Goal: Task Accomplishment & Management: Complete application form

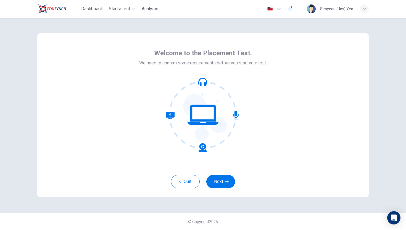
click at [223, 195] on div "Quit Next" at bounding box center [202, 181] width 331 height 31
click at [222, 182] on button "Next" at bounding box center [220, 181] width 29 height 13
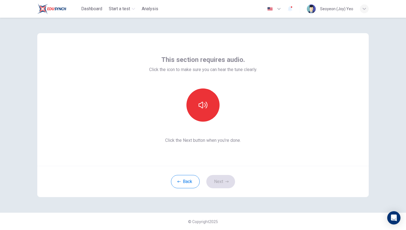
scroll to position [0, 0]
click at [199, 116] on button "button" at bounding box center [202, 104] width 33 height 33
click at [224, 185] on button "Next" at bounding box center [220, 181] width 29 height 13
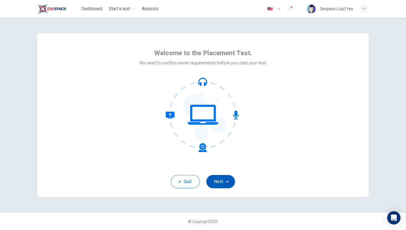
click at [226, 182] on icon "button" at bounding box center [226, 181] width 3 height 3
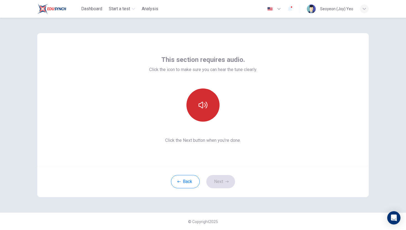
click at [199, 98] on button "button" at bounding box center [202, 104] width 33 height 33
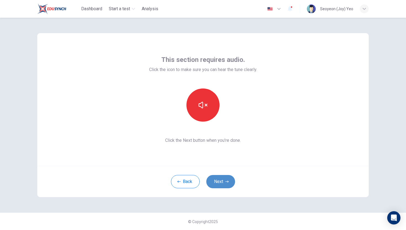
click at [221, 183] on button "Next" at bounding box center [220, 181] width 29 height 13
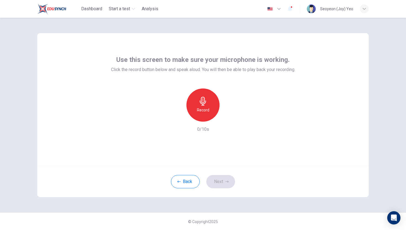
click at [200, 102] on icon "button" at bounding box center [203, 101] width 6 height 9
click at [226, 118] on icon "button" at bounding box center [229, 117] width 6 height 6
click at [222, 184] on button "Next" at bounding box center [220, 181] width 29 height 13
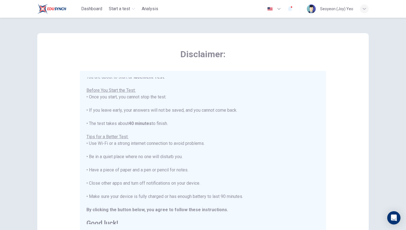
scroll to position [6, 0]
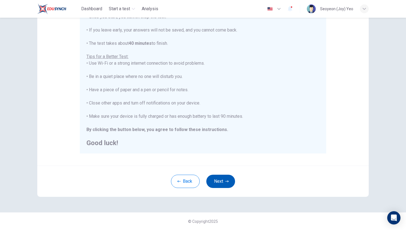
click at [222, 184] on button "Next" at bounding box center [220, 181] width 29 height 13
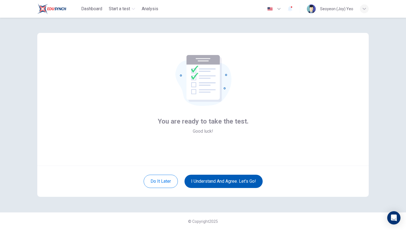
scroll to position [0, 0]
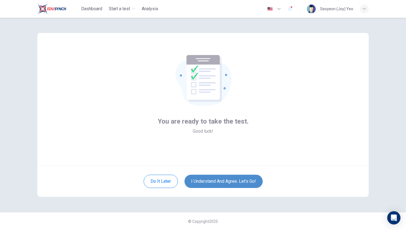
click at [212, 181] on button "I understand and agree. Let’s go!" at bounding box center [223, 181] width 78 height 13
click at [218, 181] on button "I understand and agree. Let’s go!" at bounding box center [223, 181] width 78 height 13
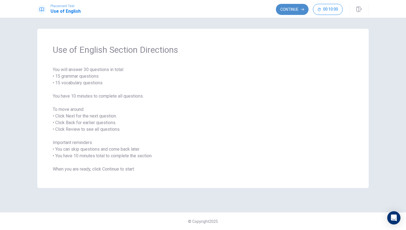
click at [291, 7] on button "Continue" at bounding box center [292, 9] width 33 height 11
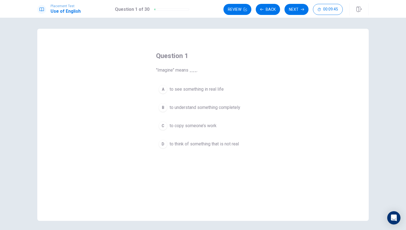
click at [161, 144] on div "D" at bounding box center [162, 143] width 9 height 9
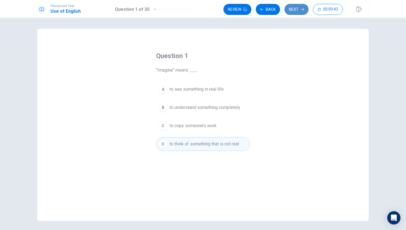
click at [297, 11] on button "Next" at bounding box center [296, 9] width 24 height 11
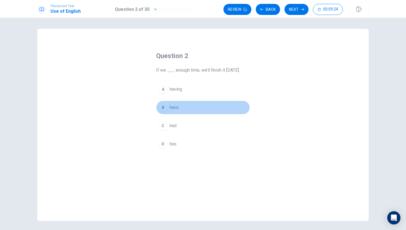
click at [165, 105] on div "B" at bounding box center [162, 107] width 9 height 9
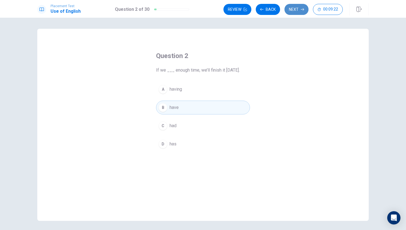
click at [294, 9] on button "Next" at bounding box center [296, 9] width 24 height 11
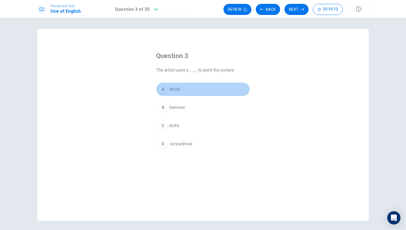
click at [167, 88] on div "A" at bounding box center [162, 89] width 9 height 9
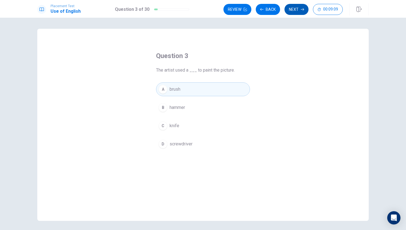
click at [296, 13] on button "Next" at bounding box center [296, 9] width 24 height 11
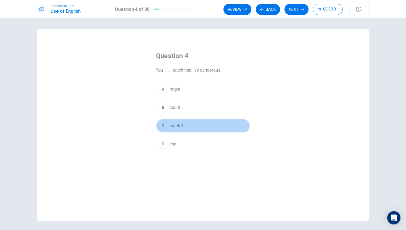
click at [164, 125] on div "C" at bounding box center [162, 125] width 9 height 9
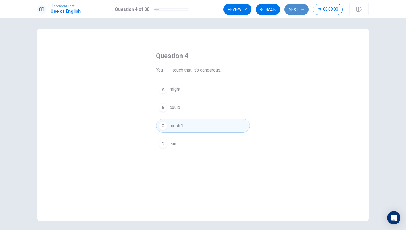
click at [291, 14] on button "Next" at bounding box center [296, 9] width 24 height 11
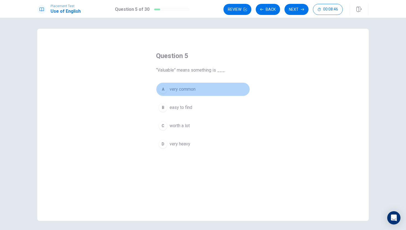
click at [163, 93] on div "A" at bounding box center [162, 89] width 9 height 9
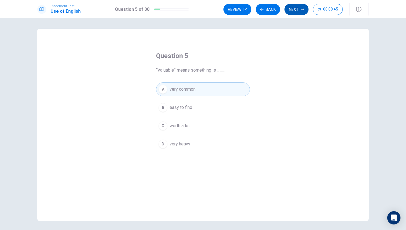
click at [290, 5] on button "Next" at bounding box center [296, 9] width 24 height 11
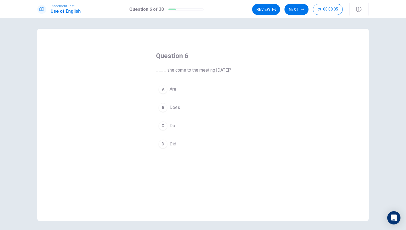
click at [164, 106] on div "B" at bounding box center [162, 107] width 9 height 9
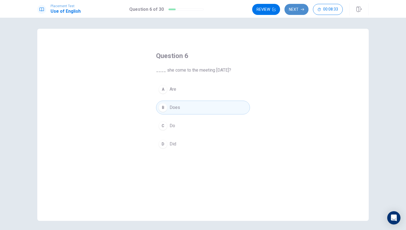
click at [296, 12] on button "Next" at bounding box center [296, 9] width 24 height 11
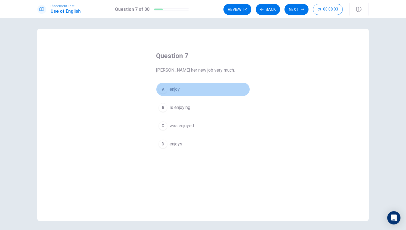
click at [165, 90] on div "A" at bounding box center [162, 89] width 9 height 9
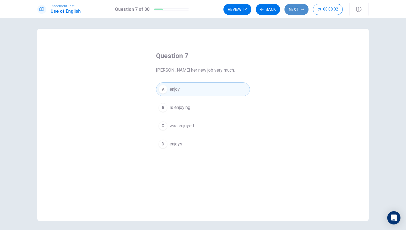
click at [295, 9] on button "Next" at bounding box center [296, 9] width 24 height 11
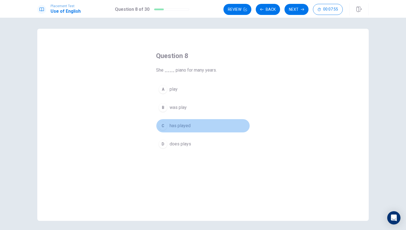
click at [164, 126] on div "C" at bounding box center [162, 125] width 9 height 9
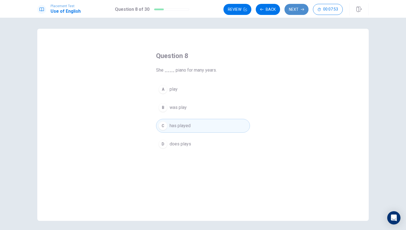
click at [300, 7] on button "Next" at bounding box center [296, 9] width 24 height 11
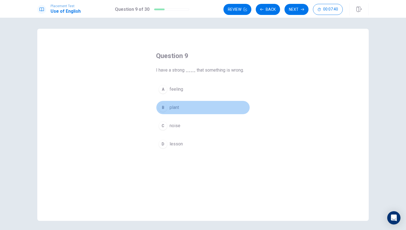
click at [161, 109] on div "B" at bounding box center [162, 107] width 9 height 9
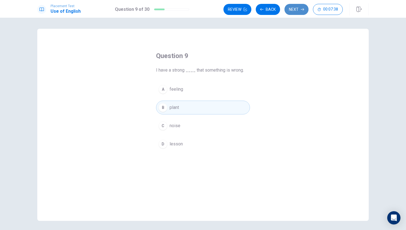
click at [297, 10] on button "Next" at bounding box center [296, 9] width 24 height 11
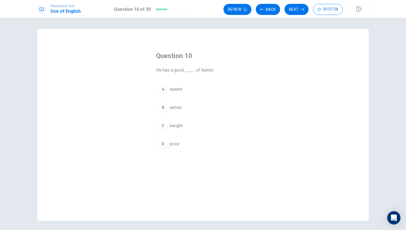
drag, startPoint x: 200, startPoint y: 71, endPoint x: 208, endPoint y: 71, distance: 8.0
click at [208, 71] on span "He has a good ____ of humor." at bounding box center [203, 70] width 94 height 7
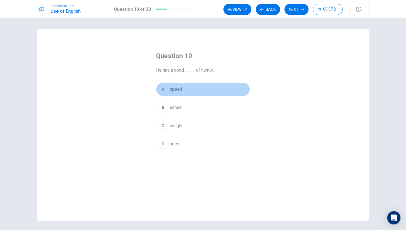
click at [161, 89] on div "A" at bounding box center [162, 89] width 9 height 9
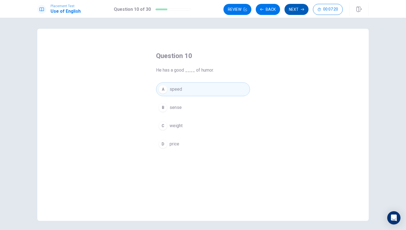
click at [297, 13] on button "Next" at bounding box center [296, 9] width 24 height 11
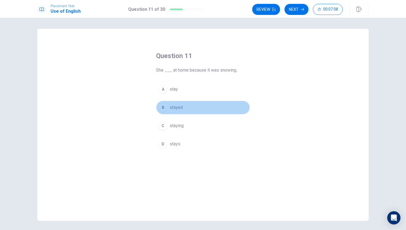
click at [175, 109] on span "stayed" at bounding box center [176, 107] width 13 height 7
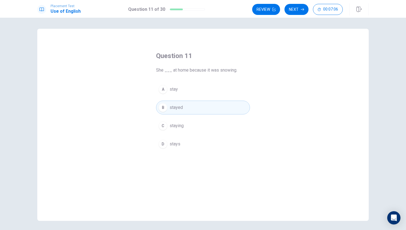
click at [302, 10] on icon "button" at bounding box center [302, 9] width 3 height 3
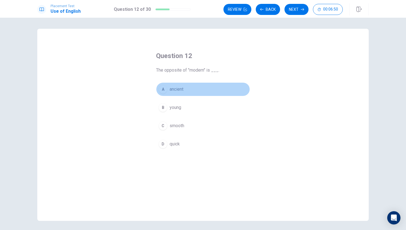
click at [162, 91] on div "A" at bounding box center [162, 89] width 9 height 9
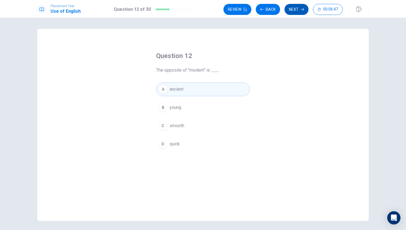
click at [297, 10] on button "Next" at bounding box center [296, 9] width 24 height 11
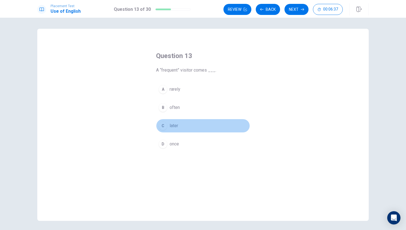
click at [164, 122] on div "C" at bounding box center [162, 125] width 9 height 9
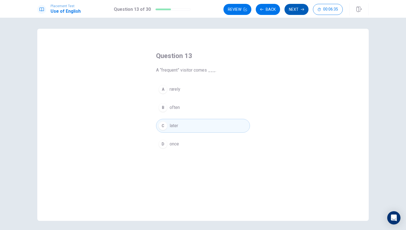
click at [294, 10] on button "Next" at bounding box center [296, 9] width 24 height 11
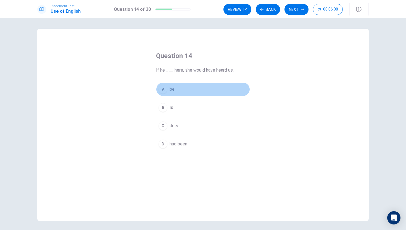
click at [161, 88] on div "A" at bounding box center [162, 89] width 9 height 9
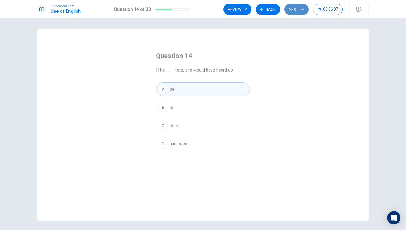
click at [297, 11] on button "Next" at bounding box center [296, 9] width 24 height 11
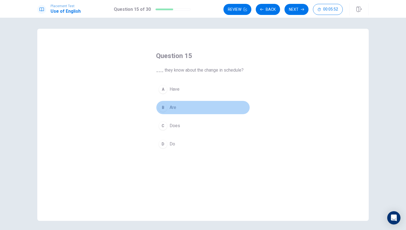
click at [166, 108] on div "B" at bounding box center [162, 107] width 9 height 9
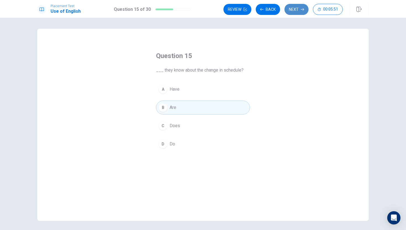
click at [297, 10] on button "Next" at bounding box center [296, 9] width 24 height 11
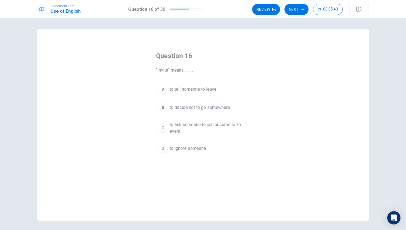
click at [165, 126] on div "C" at bounding box center [162, 127] width 9 height 9
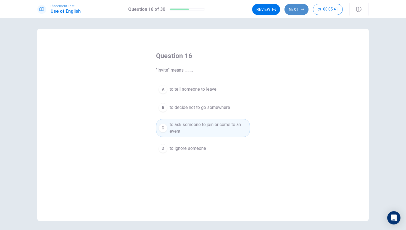
click at [297, 9] on button "Next" at bounding box center [296, 9] width 24 height 11
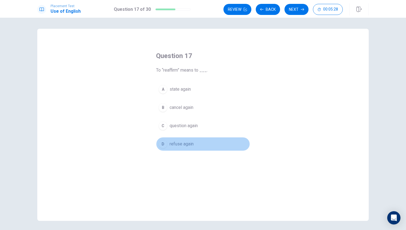
click at [170, 138] on button "D refuse again" at bounding box center [203, 144] width 94 height 14
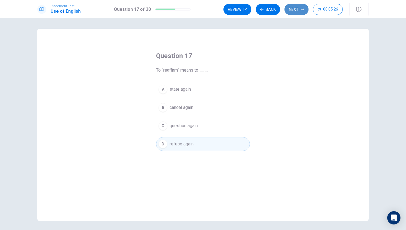
click at [296, 12] on button "Next" at bounding box center [296, 9] width 24 height 11
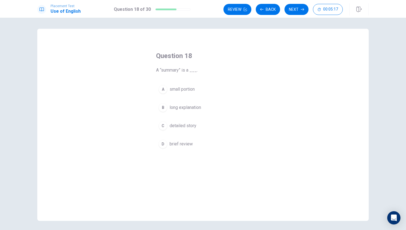
click at [159, 142] on div "D" at bounding box center [162, 143] width 9 height 9
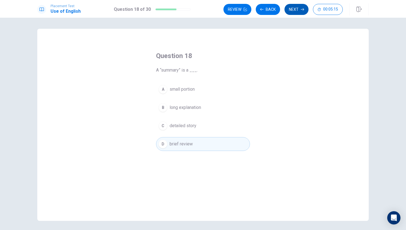
click at [298, 12] on button "Next" at bounding box center [296, 9] width 24 height 11
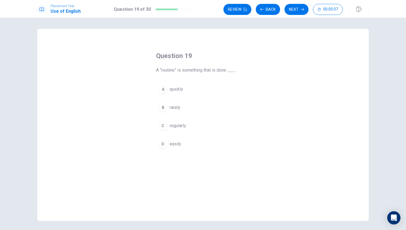
click at [170, 125] on span "regularly" at bounding box center [178, 125] width 17 height 7
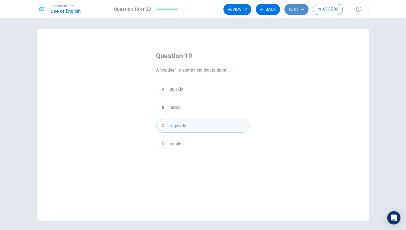
click at [295, 10] on button "Next" at bounding box center [296, 9] width 24 height 11
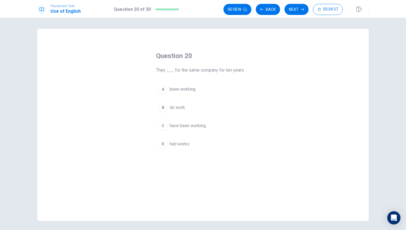
click at [180, 89] on span "been working" at bounding box center [183, 89] width 26 height 7
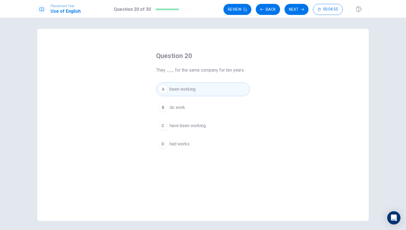
click at [184, 91] on span "been working" at bounding box center [183, 89] width 26 height 7
click at [182, 134] on div "A been working B do work C have been working D had works" at bounding box center [203, 116] width 94 height 68
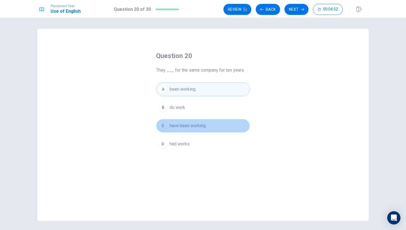
click at [183, 130] on button "C have been working" at bounding box center [203, 126] width 94 height 14
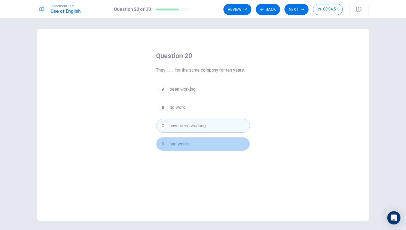
click at [176, 145] on span "had works" at bounding box center [180, 144] width 20 height 7
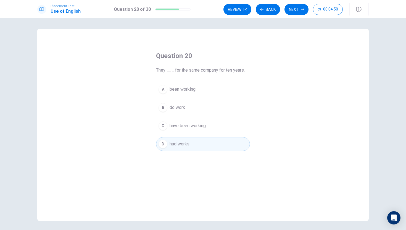
click at [188, 87] on span "been working" at bounding box center [183, 89] width 26 height 7
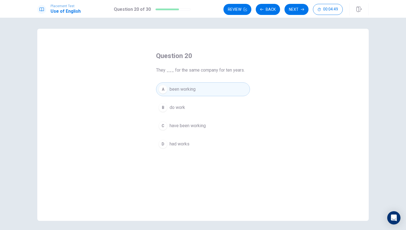
click at [195, 130] on button "C have been working" at bounding box center [203, 126] width 94 height 14
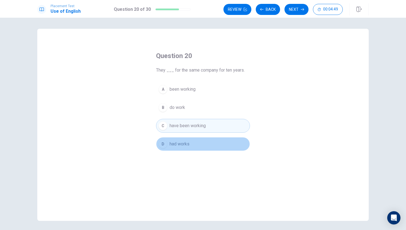
click at [191, 140] on button "D had works" at bounding box center [203, 144] width 94 height 14
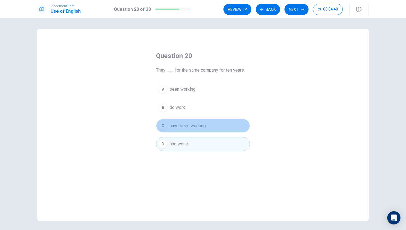
click at [189, 125] on span "have been working" at bounding box center [188, 125] width 36 height 7
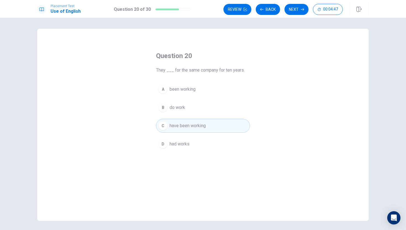
click at [185, 85] on button "A been working" at bounding box center [203, 89] width 94 height 14
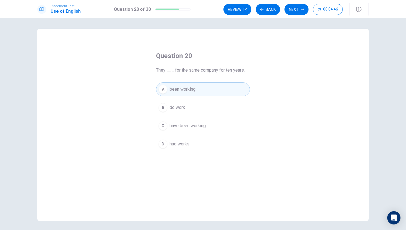
click at [185, 85] on button "A been working" at bounding box center [203, 89] width 94 height 14
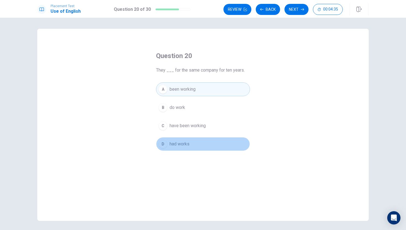
click at [221, 142] on button "D had works" at bounding box center [203, 144] width 94 height 14
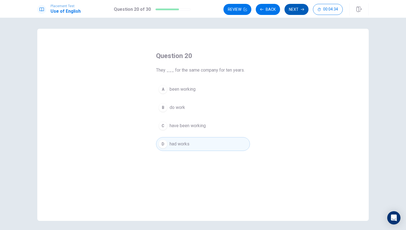
click at [295, 6] on button "Next" at bounding box center [296, 9] width 24 height 11
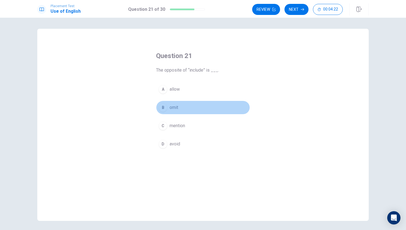
click at [165, 107] on div "B" at bounding box center [162, 107] width 9 height 9
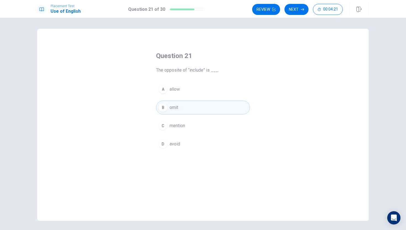
click at [166, 127] on div "C" at bounding box center [162, 125] width 9 height 9
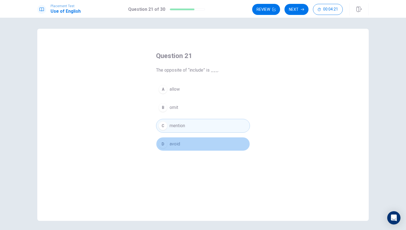
click at [165, 144] on div "D" at bounding box center [162, 143] width 9 height 9
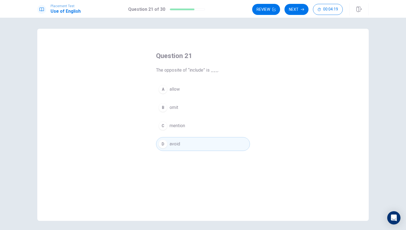
click at [164, 128] on div "C" at bounding box center [162, 125] width 9 height 9
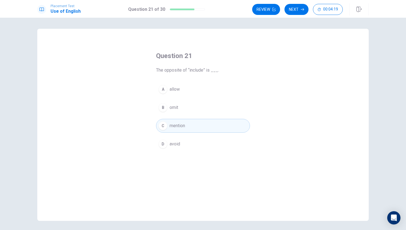
click at [168, 103] on button "B omit" at bounding box center [203, 108] width 94 height 14
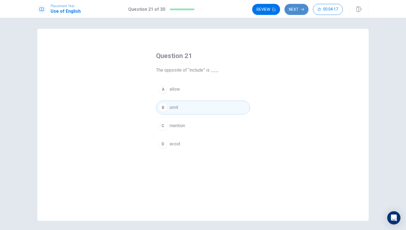
click at [300, 8] on button "Next" at bounding box center [296, 9] width 24 height 11
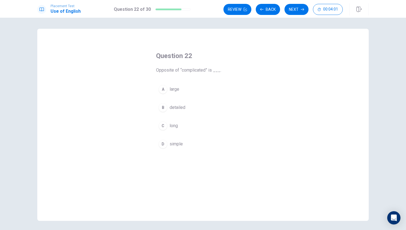
click at [186, 144] on button "D simple" at bounding box center [203, 144] width 94 height 14
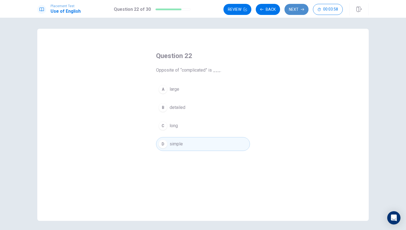
click at [294, 9] on button "Next" at bounding box center [296, 9] width 24 height 11
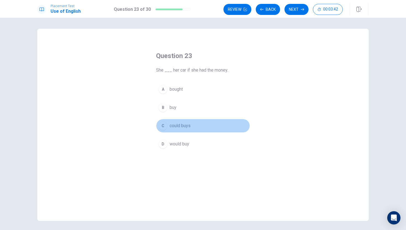
click at [165, 126] on div "C" at bounding box center [162, 125] width 9 height 9
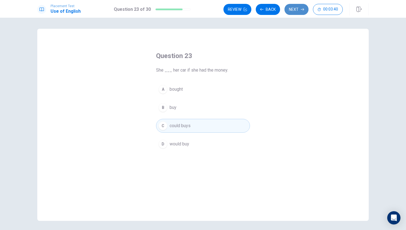
click at [298, 9] on button "Next" at bounding box center [296, 9] width 24 height 11
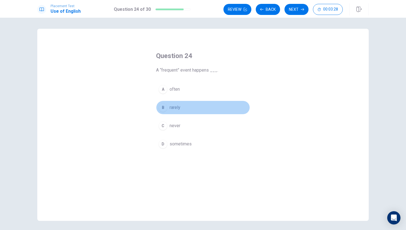
click at [165, 110] on div "B" at bounding box center [162, 107] width 9 height 9
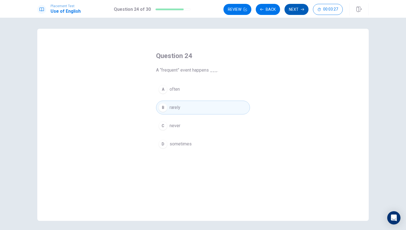
click at [300, 9] on button "Next" at bounding box center [296, 9] width 24 height 11
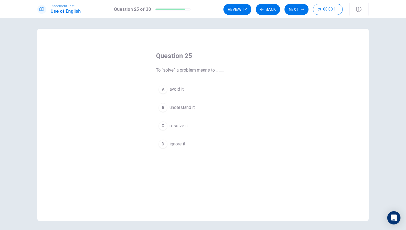
click at [162, 89] on div "A" at bounding box center [162, 89] width 9 height 9
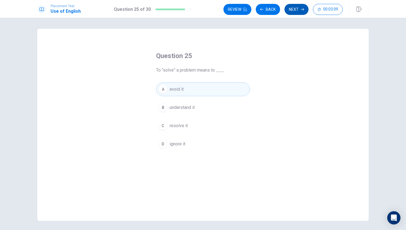
click at [294, 10] on button "Next" at bounding box center [296, 9] width 24 height 11
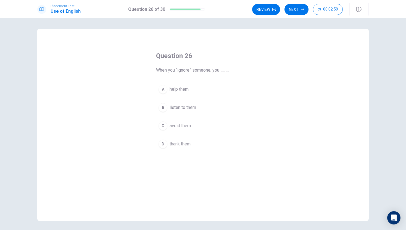
click at [163, 126] on div "C" at bounding box center [162, 125] width 9 height 9
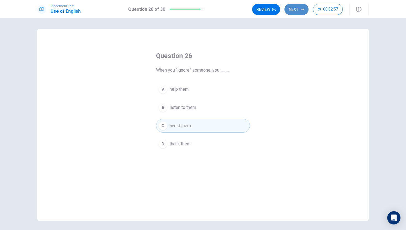
click at [297, 7] on button "Next" at bounding box center [296, 9] width 24 height 11
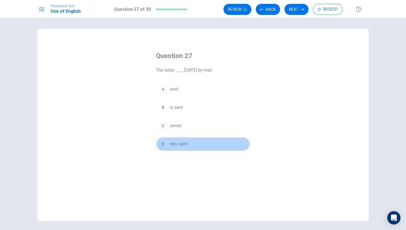
click at [167, 144] on div "D" at bounding box center [162, 143] width 9 height 9
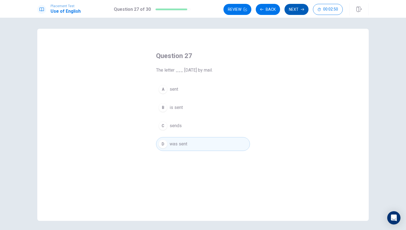
click at [289, 9] on button "Next" at bounding box center [296, 9] width 24 height 11
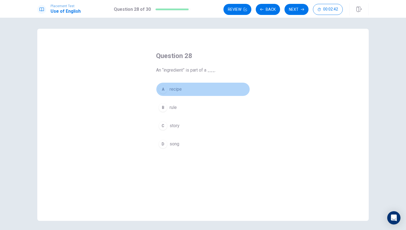
click at [174, 88] on span "recipe" at bounding box center [176, 89] width 12 height 7
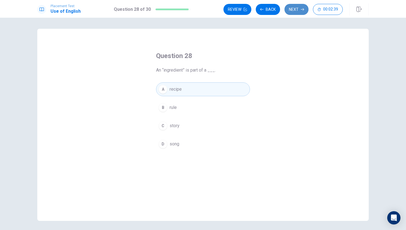
click at [296, 8] on button "Next" at bounding box center [296, 9] width 24 height 11
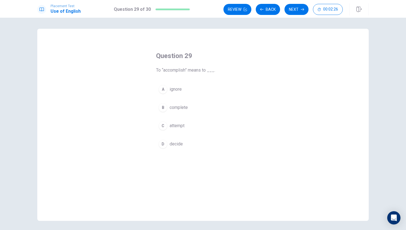
click at [175, 114] on div "A ignore B complete C attempt D decide" at bounding box center [203, 116] width 94 height 68
click at [164, 108] on div "B" at bounding box center [162, 107] width 9 height 9
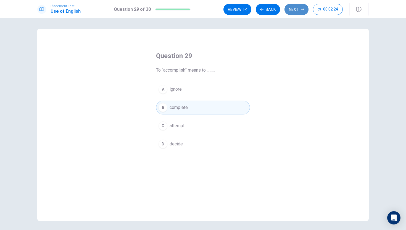
click at [295, 8] on button "Next" at bounding box center [296, 9] width 24 height 11
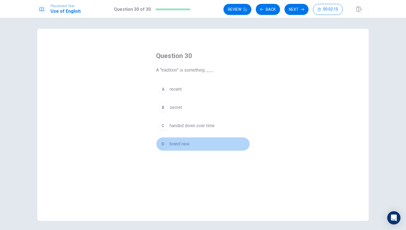
click at [166, 145] on div "D" at bounding box center [162, 143] width 9 height 9
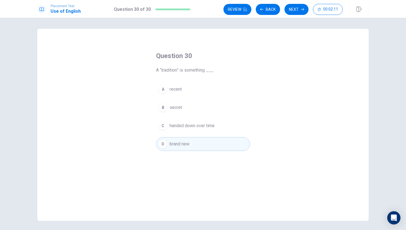
click at [218, 125] on button "C handed down over time" at bounding box center [203, 126] width 94 height 14
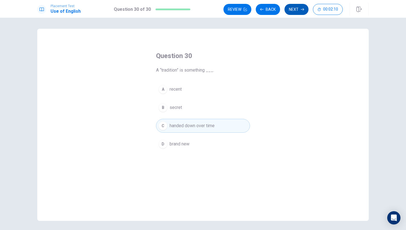
click at [289, 11] on button "Next" at bounding box center [296, 9] width 24 height 11
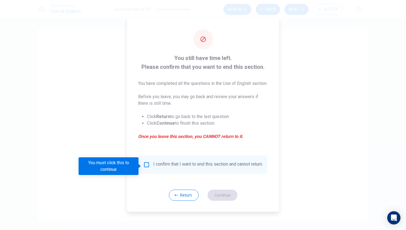
click at [144, 166] on input "You must click this to continue" at bounding box center [146, 164] width 7 height 7
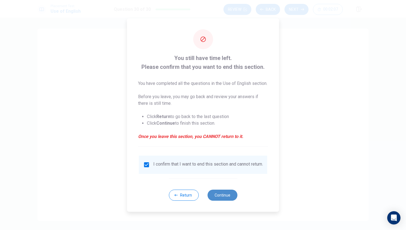
click at [217, 200] on button "Continue" at bounding box center [222, 194] width 30 height 11
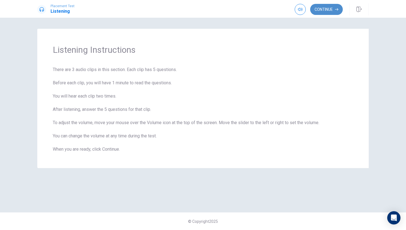
click at [325, 10] on button "Continue" at bounding box center [326, 9] width 33 height 11
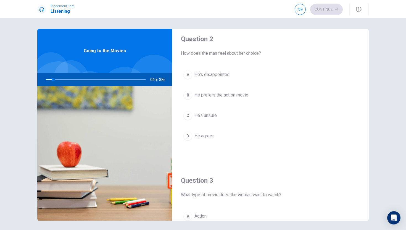
scroll to position [147, 0]
drag, startPoint x: 54, startPoint y: 80, endPoint x: 43, endPoint y: 81, distance: 11.1
click at [43, 81] on div at bounding box center [94, 79] width 111 height 13
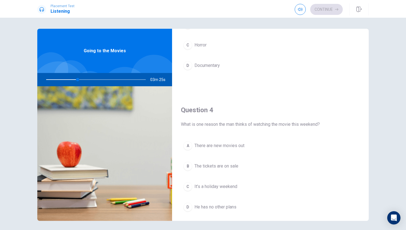
scroll to position [363, 0]
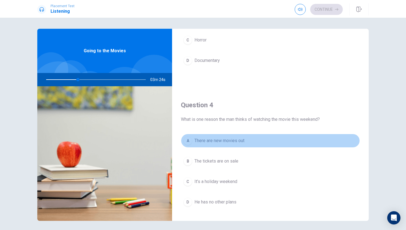
click at [190, 142] on div "A" at bounding box center [187, 140] width 9 height 9
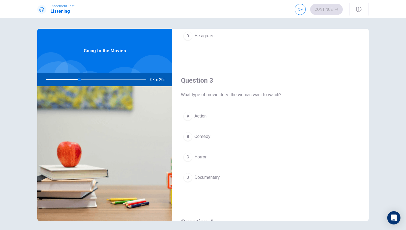
scroll to position [246, 0]
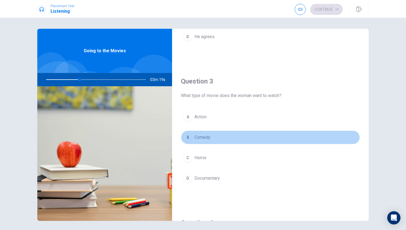
click at [189, 136] on div "B" at bounding box center [187, 137] width 9 height 9
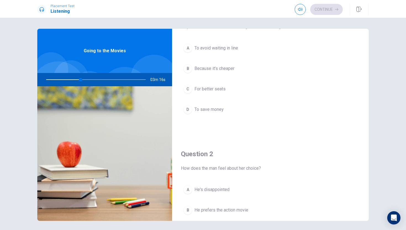
scroll to position [0, 0]
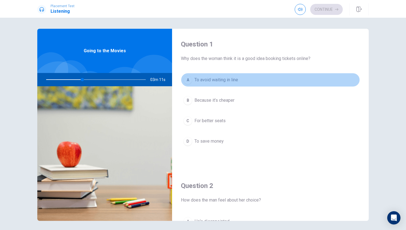
click at [189, 79] on div "A" at bounding box center [187, 79] width 9 height 9
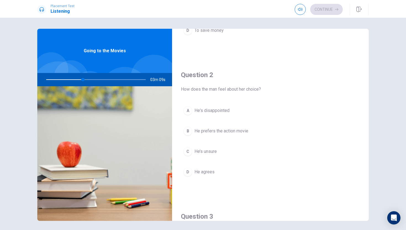
scroll to position [111, 0]
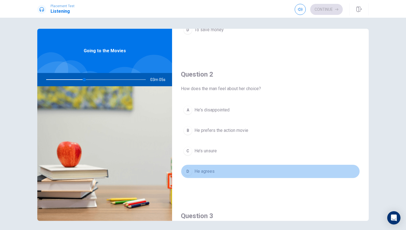
click at [191, 170] on div "D" at bounding box center [187, 171] width 9 height 9
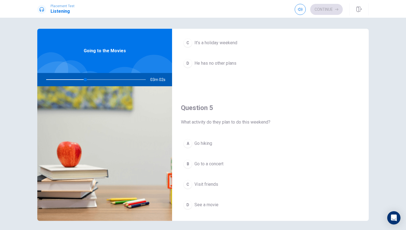
scroll to position [515, 0]
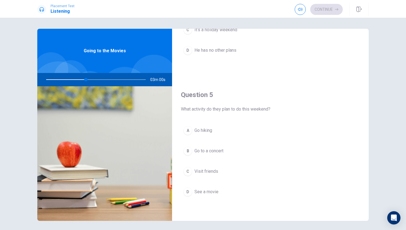
click at [190, 191] on div "D" at bounding box center [187, 191] width 9 height 9
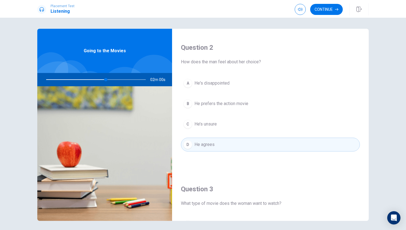
scroll to position [0, 0]
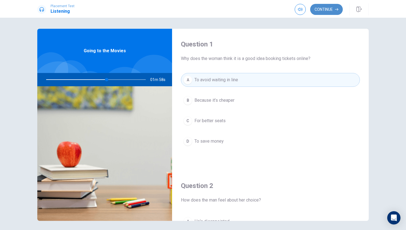
click at [325, 11] on button "Continue" at bounding box center [326, 9] width 33 height 11
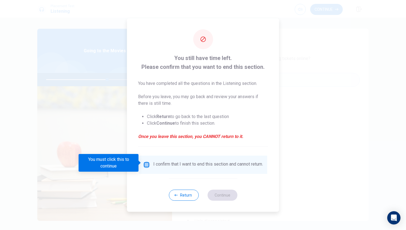
click at [145, 162] on input "You must click this to continue" at bounding box center [146, 164] width 7 height 7
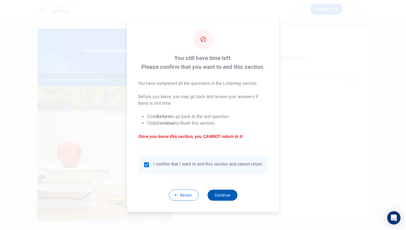
click at [217, 198] on button "Continue" at bounding box center [222, 194] width 30 height 11
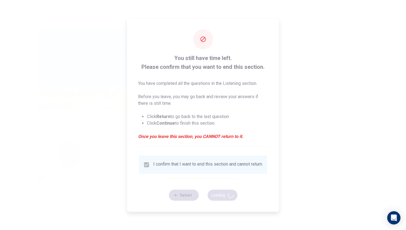
type input "63"
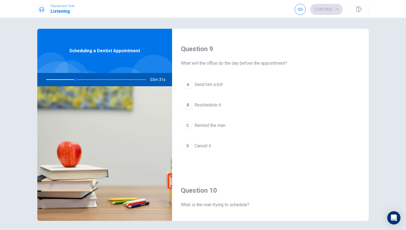
scroll to position [515, 0]
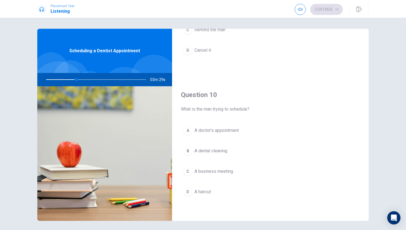
click at [188, 152] on div "B" at bounding box center [187, 150] width 9 height 9
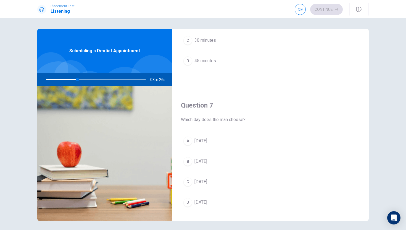
scroll to position [80, 0]
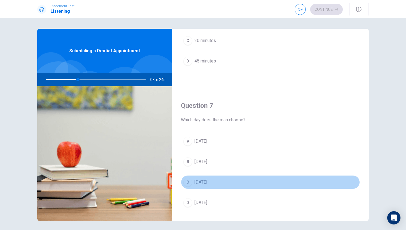
click at [242, 186] on button "C [DATE]" at bounding box center [270, 182] width 179 height 14
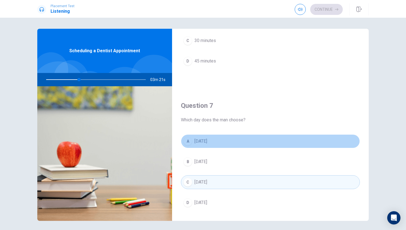
click at [241, 144] on button "A [DATE]" at bounding box center [270, 141] width 179 height 14
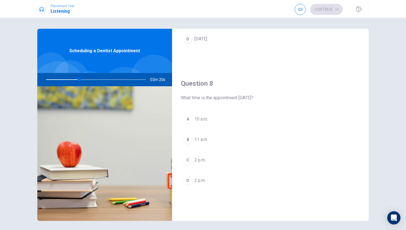
scroll to position [244, 0]
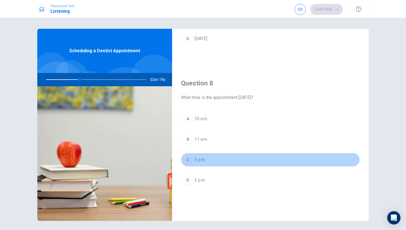
click at [213, 161] on button "C 3 p.m." at bounding box center [270, 160] width 179 height 14
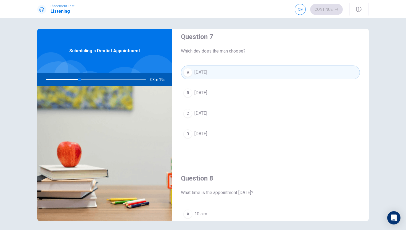
scroll to position [0, 0]
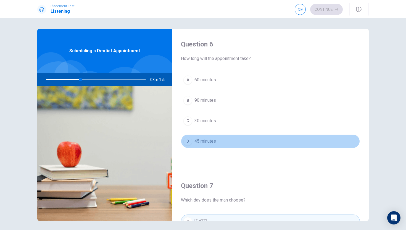
click at [185, 136] on button "D 45 minutes" at bounding box center [270, 141] width 179 height 14
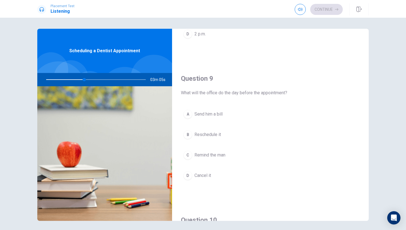
click at [204, 138] on button "B Reschedule it" at bounding box center [270, 135] width 179 height 14
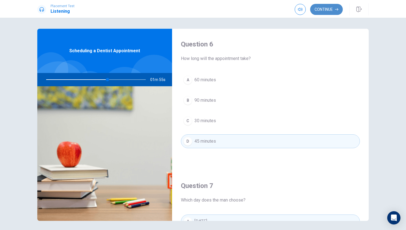
click at [329, 7] on button "Continue" at bounding box center [326, 9] width 33 height 11
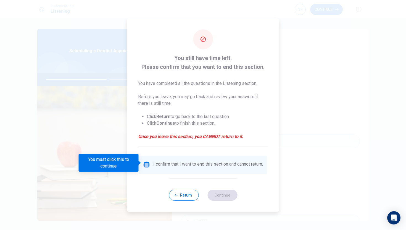
click at [145, 161] on input "You must click this to continue" at bounding box center [146, 164] width 7 height 7
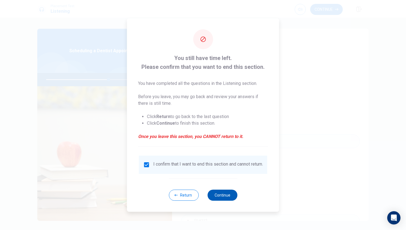
click at [222, 197] on button "Continue" at bounding box center [222, 194] width 30 height 11
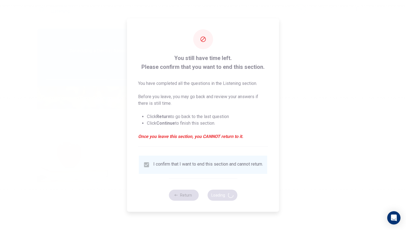
type input "63"
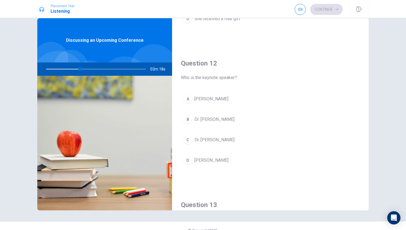
scroll to position [114, 0]
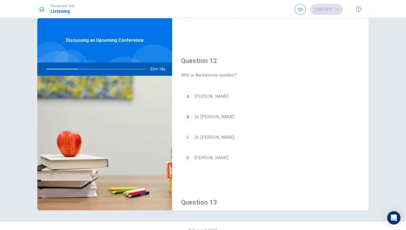
click at [191, 159] on div "D" at bounding box center [187, 157] width 9 height 9
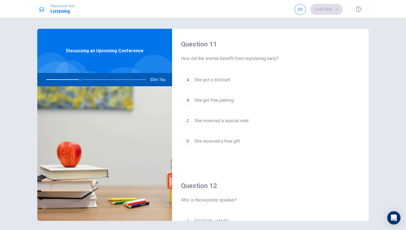
scroll to position [1, 0]
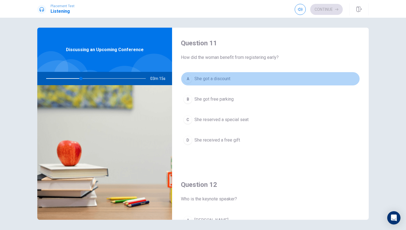
click at [194, 78] on span "She got a discount" at bounding box center [212, 78] width 36 height 7
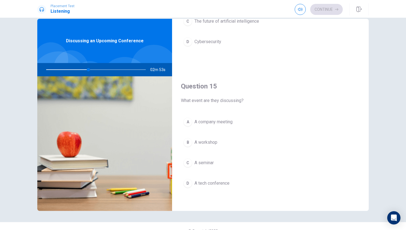
scroll to position [515, 0]
click at [204, 179] on span "A tech conference" at bounding box center [211, 181] width 35 height 7
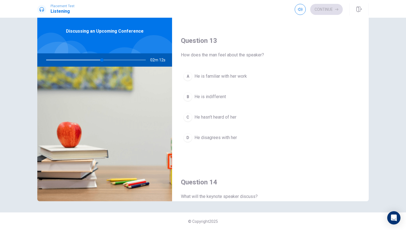
scroll to position [262, 0]
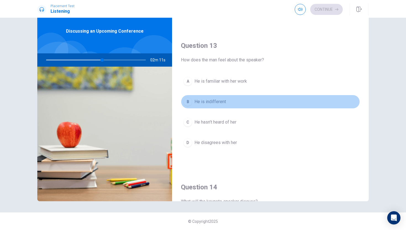
click at [191, 105] on button "B He is indifferent" at bounding box center [270, 102] width 179 height 14
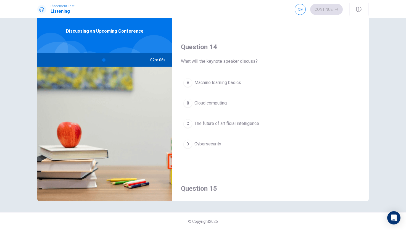
scroll to position [402, 0]
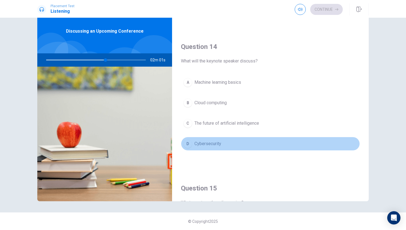
click at [194, 143] on button "D Cybersecurity" at bounding box center [270, 144] width 179 height 14
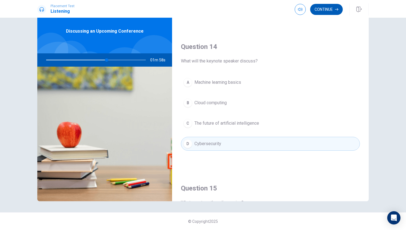
click at [316, 12] on button "Continue" at bounding box center [326, 9] width 33 height 11
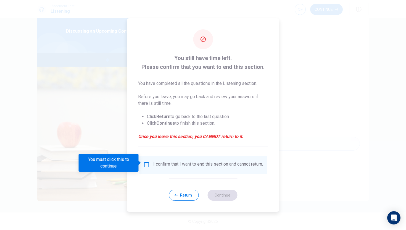
click at [146, 161] on input "You must click this to continue" at bounding box center [146, 164] width 7 height 7
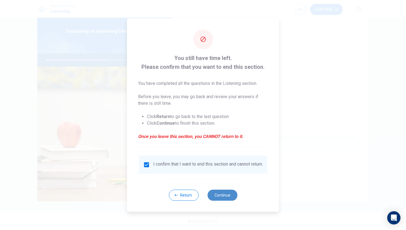
click at [224, 200] on button "Continue" at bounding box center [222, 194] width 30 height 11
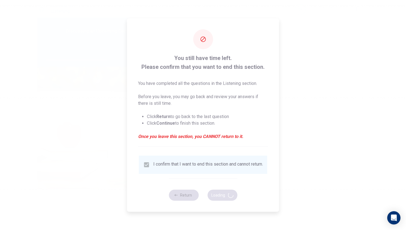
type input "63"
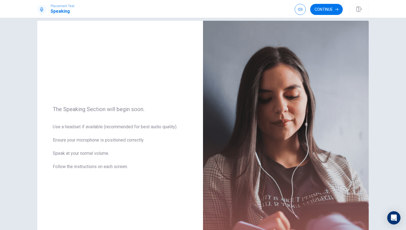
scroll to position [8, 0]
click at [320, 13] on button "Continue" at bounding box center [326, 9] width 33 height 11
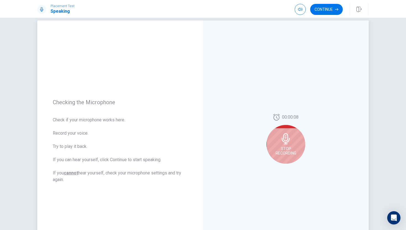
click at [295, 150] on span "Stop Recording" at bounding box center [286, 150] width 21 height 9
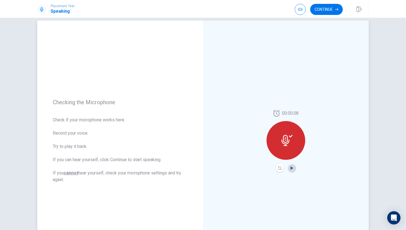
click at [291, 167] on icon "Play Audio" at bounding box center [291, 167] width 2 height 3
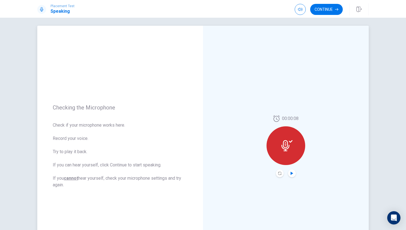
scroll to position [0, 0]
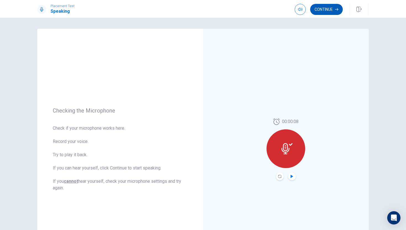
click at [326, 13] on button "Continue" at bounding box center [326, 9] width 33 height 11
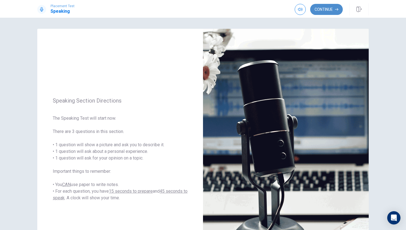
click at [324, 8] on button "Continue" at bounding box center [326, 9] width 33 height 11
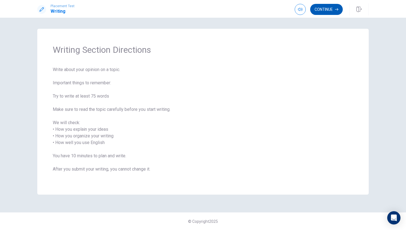
click at [317, 9] on button "Continue" at bounding box center [326, 9] width 33 height 11
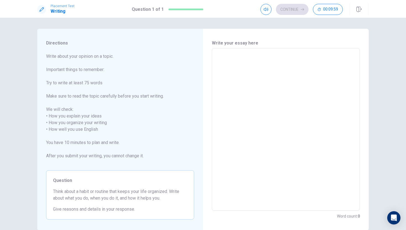
click at [226, 60] on textarea at bounding box center [286, 129] width 140 height 153
type textarea "d"
type textarea "x"
type textarea "dd"
type textarea "x"
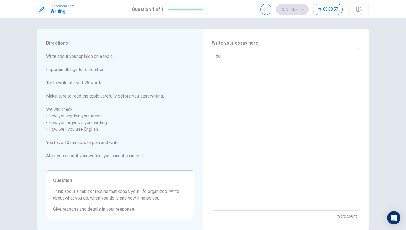
type textarea "ddd"
type textarea "x"
type textarea "dd"
type textarea "x"
type textarea "d"
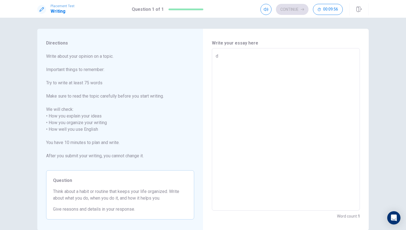
type textarea "x"
type textarea "M"
type textarea "x"
type textarea "MY"
type textarea "x"
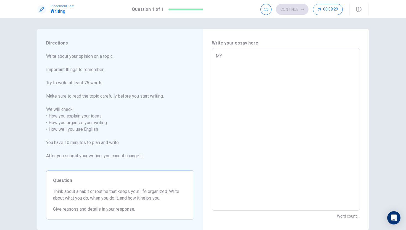
type textarea "MY"
type textarea "x"
type textarea "MY"
type textarea "x"
type textarea "M"
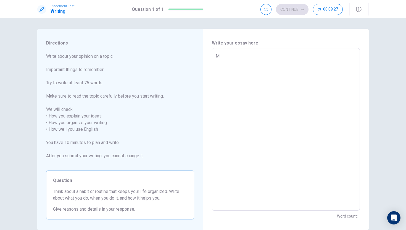
type textarea "x"
type textarea "My"
type textarea "x"
type textarea "My"
type textarea "x"
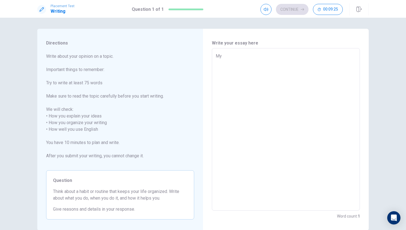
type textarea "My d"
type textarea "x"
type textarea "My da"
type textarea "x"
type textarea "My dai"
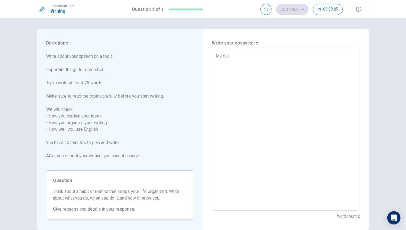
type textarea "x"
type textarea "My dail"
type textarea "x"
type textarea "My daily"
type textarea "x"
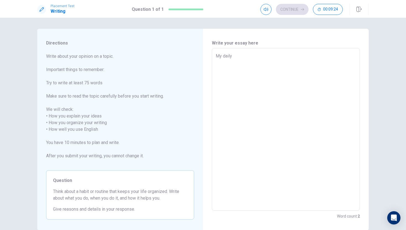
type textarea "My daily"
type textarea "x"
type textarea "My daily t"
type textarea "x"
type textarea "My daily to"
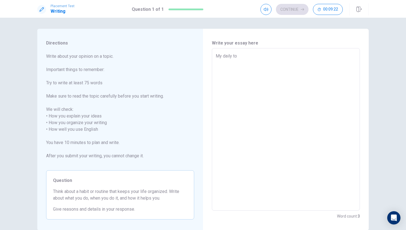
type textarea "x"
type textarea "My daily t"
type textarea "x"
type textarea "My daily"
type textarea "x"
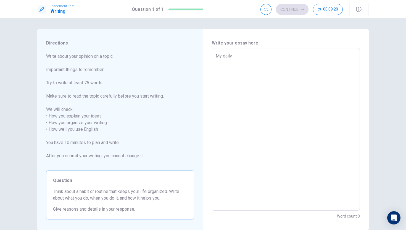
type textarea "My daily r"
type textarea "x"
type textarea "My daily ro"
type textarea "x"
type textarea "My daily rou"
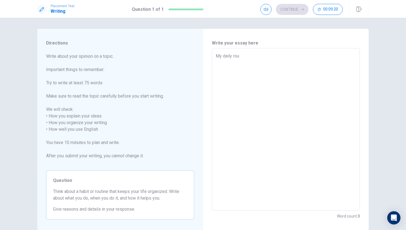
type textarea "x"
type textarea "My daily rout"
type textarea "x"
type textarea "My daily routi"
type textarea "x"
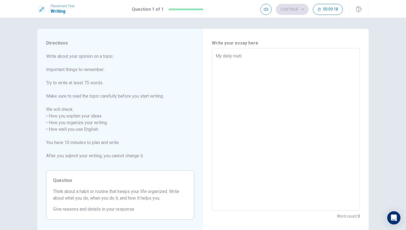
type textarea "My daily routin"
type textarea "x"
type textarea "My daily routine"
type textarea "x"
type textarea "My daily routine"
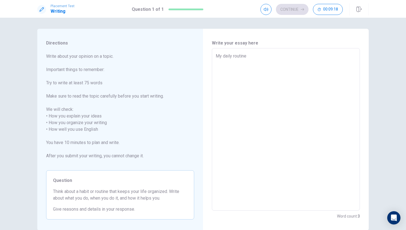
type textarea "x"
type textarea "My daily routine i"
type textarea "x"
type textarea "My daily routine is"
type textarea "x"
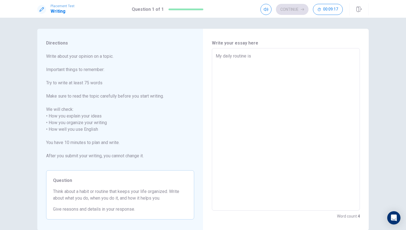
type textarea "My daily routine is"
type textarea "x"
type textarea "My daily routine is w"
type textarea "x"
type textarea "My daily routine is wh"
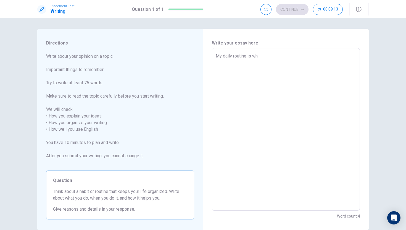
type textarea "x"
type textarea "My daily routine is whe"
type textarea "x"
type textarea "My daily routine is when"
type textarea "x"
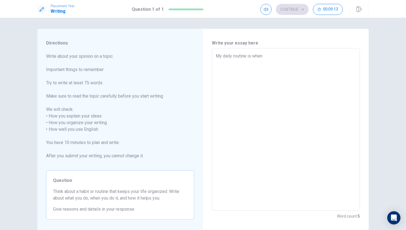
type textarea "My daily routine is when"
type textarea "x"
type textarea "My daily routine is when i"
type textarea "x"
type textarea "My daily routine is when i"
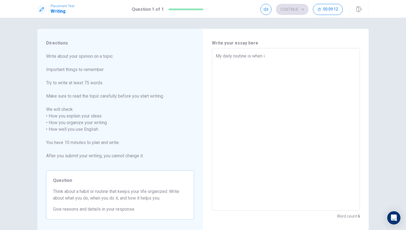
type textarea "x"
type textarea "My daily routine is when i"
type textarea "x"
type textarea "My daily routine is when"
type textarea "x"
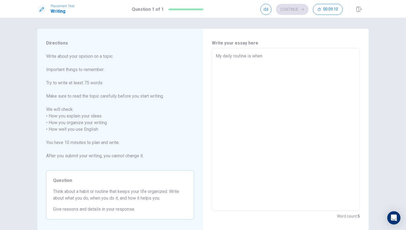
type textarea "My daily routine is when I"
type textarea "x"
type textarea "My daily routine is when I"
type textarea "x"
type textarea "My daily routine is when I w"
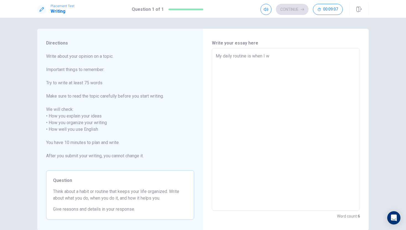
type textarea "x"
type textarea "My daily routine is when I wa"
type textarea "x"
type textarea "My daily routine is when I wak"
type textarea "x"
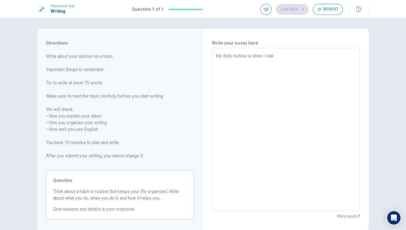
type textarea "My daily routine is when I wake"
type textarea "x"
type textarea "My daily routine is when I wake"
type textarea "x"
type textarea "My daily routine is when I wake u"
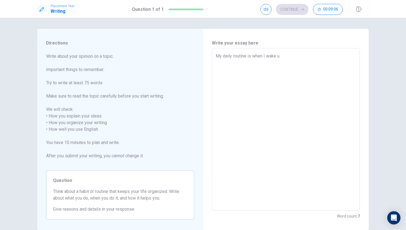
type textarea "x"
type textarea "My daily routine is when I wake up"
type textarea "x"
type textarea "My daily routine is when I wake up,"
type textarea "x"
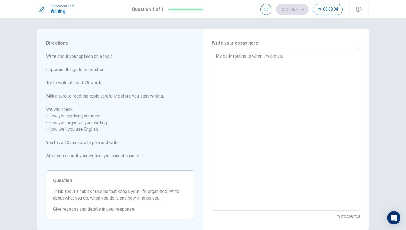
type textarea "My daily routine is when I wake up,"
type textarea "x"
type textarea "My daily routine is when I wake up, I"
type textarea "x"
type textarea "My daily routine is when I wake up, I"
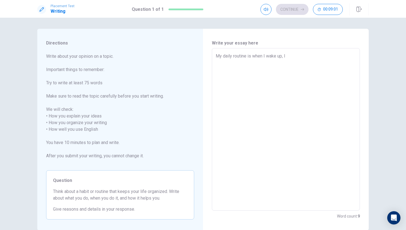
type textarea "x"
type textarea "My daily routine is when I wake up, I n"
type textarea "x"
type textarea "My daily routine is when I wake up, I ne"
type textarea "x"
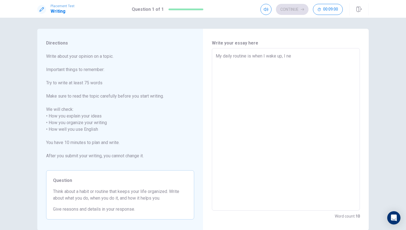
type textarea "My daily routine is when I wake up, I nee"
type textarea "x"
type textarea "My daily routine is when I wake up, I need"
type textarea "x"
type textarea "My daily routine is when I wake up, I need"
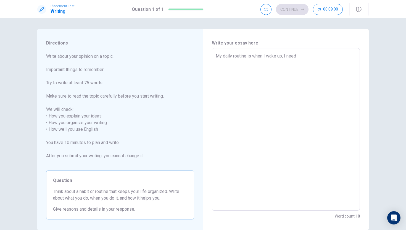
type textarea "x"
type textarea "My daily routine is when I wake up, I need t"
type textarea "x"
type textarea "My daily routine is when I wake up, I need to"
type textarea "x"
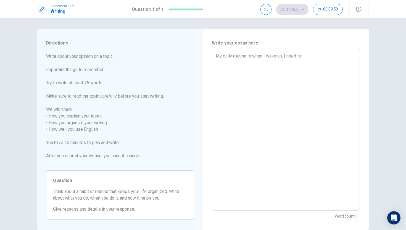
type textarea "My daily routine is when I wake up, I need to"
type textarea "x"
type textarea "My daily routine is when I wake up, I need to b"
type textarea "x"
type textarea "My daily routine is when I wake up, I need to br"
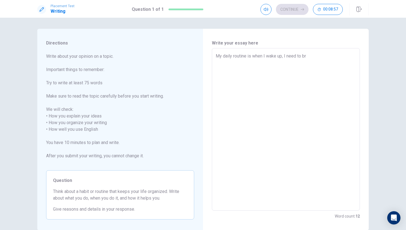
type textarea "x"
type textarea "My daily routine is when I wake up, I need to bru"
type textarea "x"
type textarea "My daily routine is when I wake up, I need to brus"
type textarea "x"
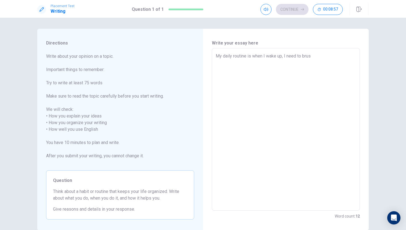
type textarea "My daily routine is when I wake up, I need to brush"
type textarea "x"
type textarea "My daily routine is when I wake up, I need to brush"
type textarea "x"
type textarea "My daily routine is when I wake up, I need to brush m"
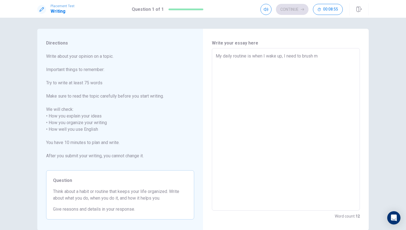
type textarea "x"
type textarea "My daily routine is when I wake up, I need to brush my"
type textarea "x"
type textarea "My daily routine is when I wake up, I need to brush my"
type textarea "x"
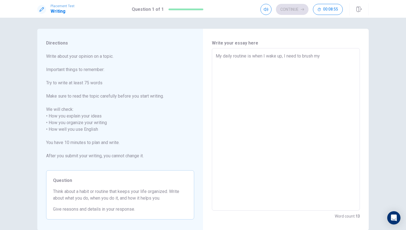
type textarea "My daily routine is when I wake up, I need to brush my h"
type textarea "x"
type textarea "My daily routine is when I wake up, I need to brush my ha"
type textarea "x"
type textarea "My daily routine is when I wake up, I need to brush my hai"
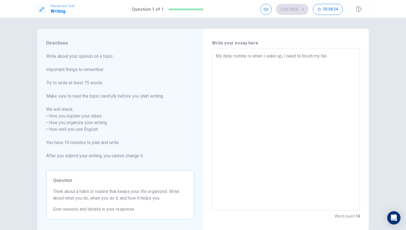
type textarea "x"
type textarea "My daily routine is when I wake up, I need to brush my hair"
type textarea "x"
type textarea "My daily routine is when I wake up, I need to brush my hair."
type textarea "x"
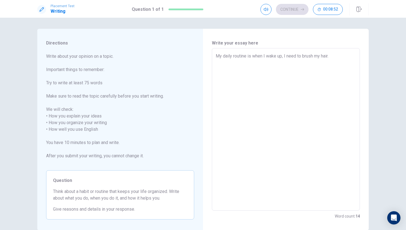
type textarea "My daily routine is when I wake up, I need to brush my hair."
type textarea "x"
type textarea "My daily routine is when I wake up, I need to brush my hair."
type textarea "x"
type textarea "My daily routine is when I wake up, I need to brush my hair."
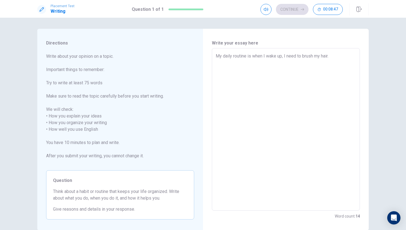
type textarea "x"
type textarea "My daily routine is when I wake up, I need to brush my hair. W"
type textarea "x"
type textarea "My daily routine is when I wake up, I need to brush my hair. Wh"
type textarea "x"
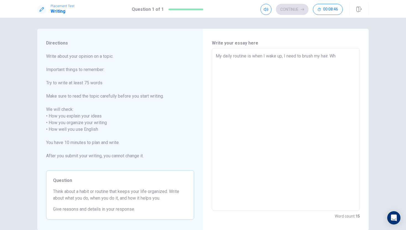
type textarea "My daily routine is when I wake up, I need to brush my hair. Whe"
type textarea "x"
type textarea "My daily routine is when I wake up, I need to brush my hair. When"
type textarea "x"
type textarea "My daily routine is when I wake up, I need to brush my hair. When"
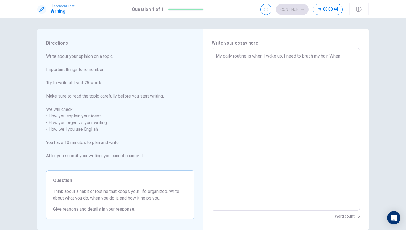
type textarea "x"
type textarea "My daily routine is when I wake up, I need to brush my hair. When I"
type textarea "x"
type textarea "My daily routine is when I wake up, I need to brush my hair. When I"
type textarea "x"
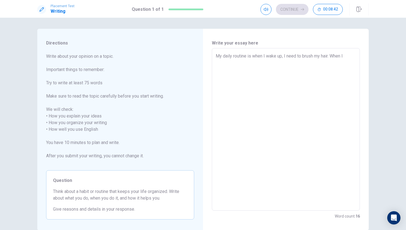
type textarea "My daily routine is when I wake up, I need to brush my hair. When I f"
type textarea "x"
type textarea "My daily routine is when I wake up, I need to brush my hair. When I fi"
type textarea "x"
type textarea "My daily routine is when I wake up, I need to brush my hair. When I fin"
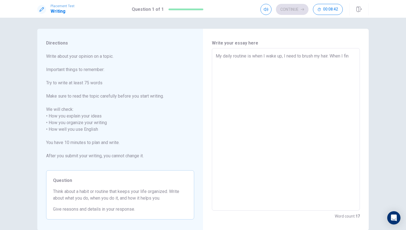
type textarea "x"
type textarea "My daily routine is when I wake up, I need to brush my hair. When I fins"
type textarea "x"
type textarea "My daily routine is when I wake up, I need to brush my hair. When I finsh"
type textarea "x"
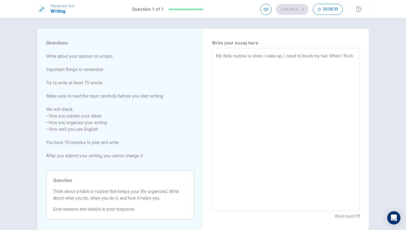
type textarea "My daily routine is when I wake up, I need to brush my hair. When I finsh"
type textarea "x"
type textarea "My daily routine is when I wake up, I need to brush my hair. When I finsh b"
type textarea "x"
type textarea "My daily routine is when I wake up, I need to brush my hair. When I finsh bt"
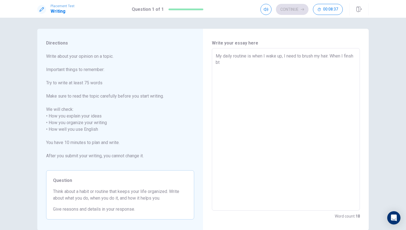
type textarea "x"
type textarea "My daily routine is when I wake up, I need to brush my hair. When I finsh btu"
type textarea "x"
type textarea "My daily routine is when I wake up, I need to brush my hair. When I finsh bt"
type textarea "x"
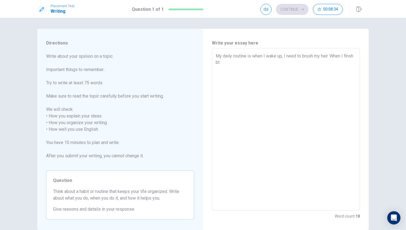
type textarea "My daily routine is when I wake up, I need to brush my hair. When I finsh b"
type textarea "x"
type textarea "My daily routine is when I wake up, I need to brush my hair. When I finsh br"
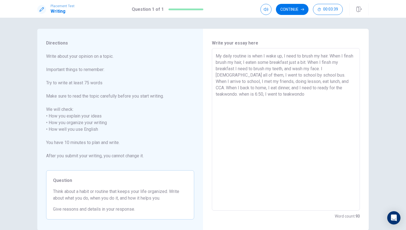
click at [286, 75] on textarea "My daily routine is when I wake up, I need to brush my hair. When I finsh brush…" at bounding box center [286, 129] width 140 height 153
click at [257, 101] on textarea "My daily routine is when I wake up, I need to brush my hair. When I finsh brush…" at bounding box center [286, 129] width 140 height 153
click at [339, 82] on textarea "My daily routine is when I wake up, I need to brush my hair. When I finsh brush…" at bounding box center [286, 129] width 140 height 153
click at [302, 96] on textarea "My daily routine is when I wake up, I need to brush my hair. When I finsh brush…" at bounding box center [286, 129] width 140 height 153
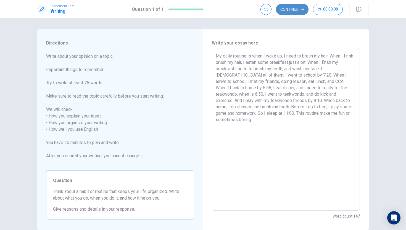
click at [287, 7] on button "Continue" at bounding box center [292, 9] width 33 height 11
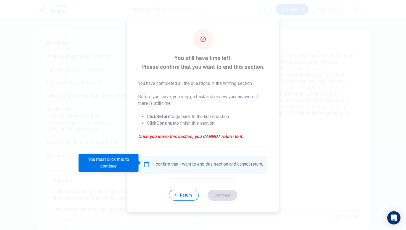
click at [144, 156] on div "I confirm that I want to end this section and cannot return." at bounding box center [203, 164] width 128 height 18
click at [145, 162] on input "You must click this to continue" at bounding box center [146, 164] width 7 height 7
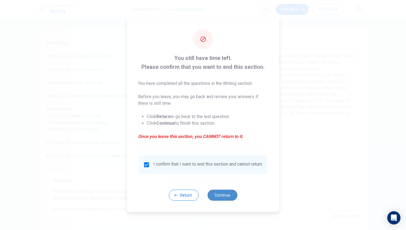
click at [228, 197] on button "Continue" at bounding box center [222, 194] width 30 height 11
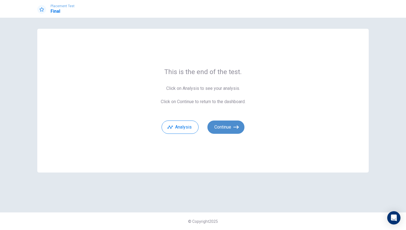
click at [230, 129] on button "Continue" at bounding box center [225, 126] width 37 height 13
